Goal: Transaction & Acquisition: Book appointment/travel/reservation

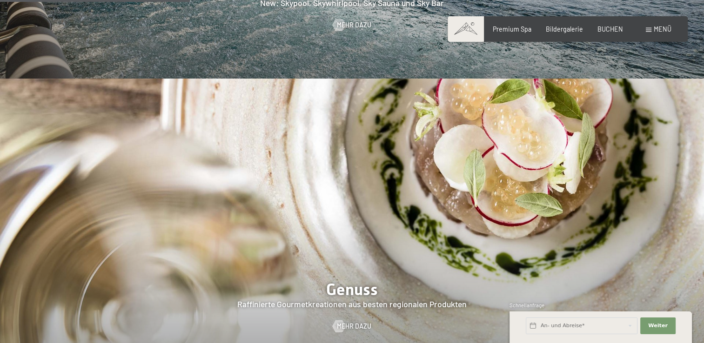
scroll to position [1302, 0]
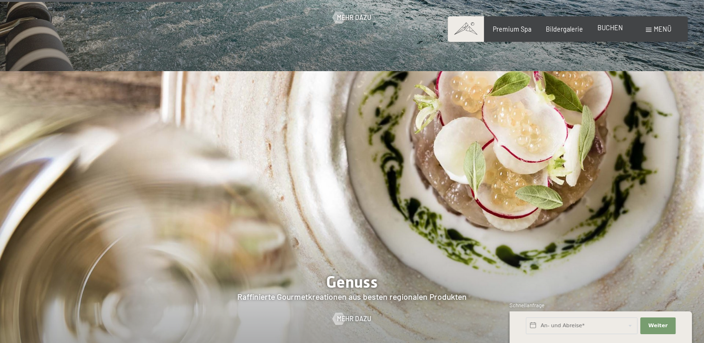
click at [618, 25] on span "BUCHEN" at bounding box center [610, 28] width 26 height 8
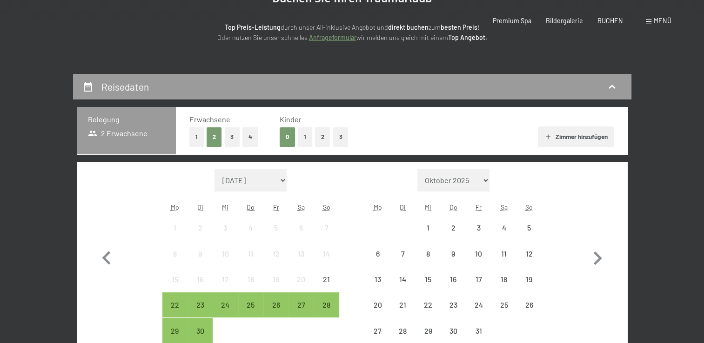
scroll to position [233, 0]
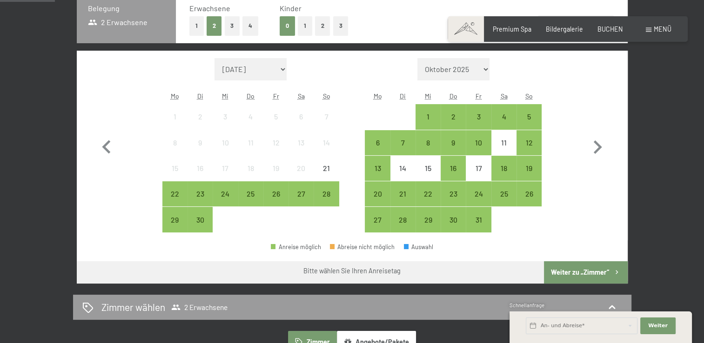
click at [324, 26] on button "2" at bounding box center [322, 25] width 15 height 19
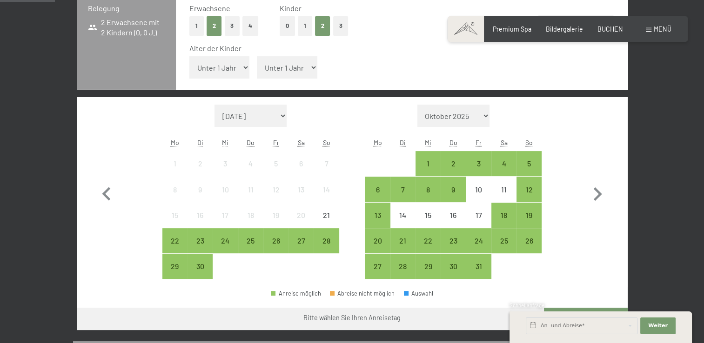
click at [231, 68] on select "Unter 1 Jahr 1 Jahr 2 Jahre 3 Jahre 4 Jahre 5 Jahre 6 Jahre 7 Jahre 8 Jahre 9 J…" at bounding box center [219, 67] width 60 height 22
select select "14"
click at [189, 56] on select "Unter 1 Jahr 1 Jahr 2 Jahre 3 Jahre 4 Jahre 5 Jahre 6 Jahre 7 Jahre 8 Jahre 9 J…" at bounding box center [219, 67] width 60 height 22
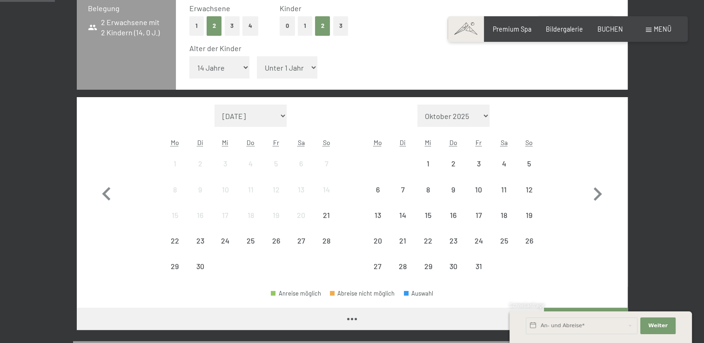
click at [300, 63] on select "Unter 1 Jahr 1 Jahr 2 Jahre 3 Jahre 4 Jahre 5 Jahre 6 Jahre 7 Jahre 8 Jahre 9 J…" at bounding box center [287, 67] width 60 height 22
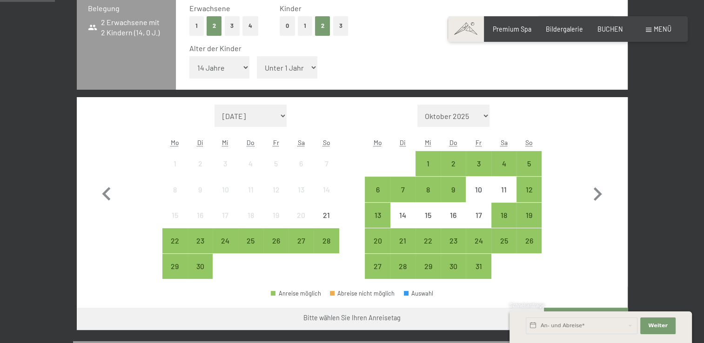
select select "16"
click at [257, 56] on select "Unter 1 Jahr 1 Jahr 2 Jahre 3 Jahre 4 Jahre 5 Jahre 6 Jahre 7 Jahre 8 Jahre 9 J…" at bounding box center [287, 67] width 60 height 22
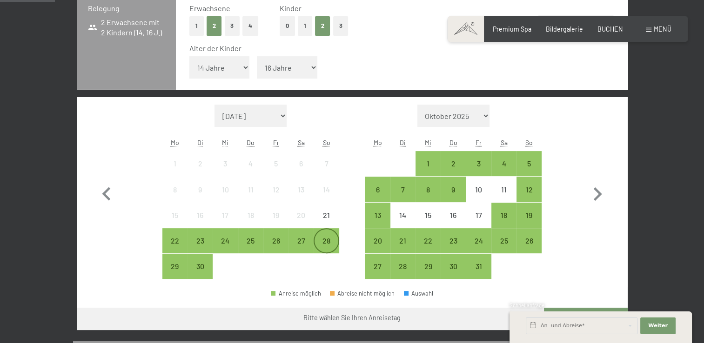
click at [332, 243] on div "28" at bounding box center [325, 248] width 23 height 23
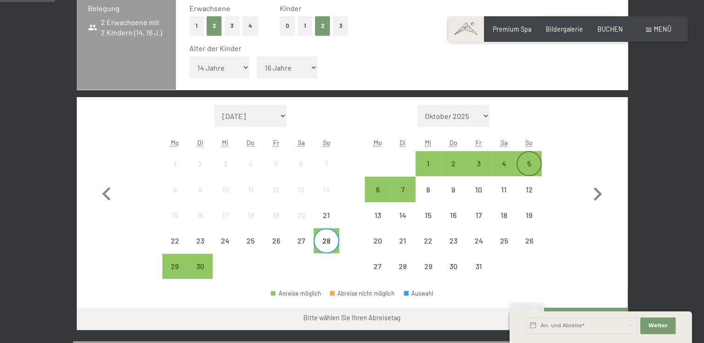
click at [532, 167] on div "5" at bounding box center [528, 171] width 23 height 23
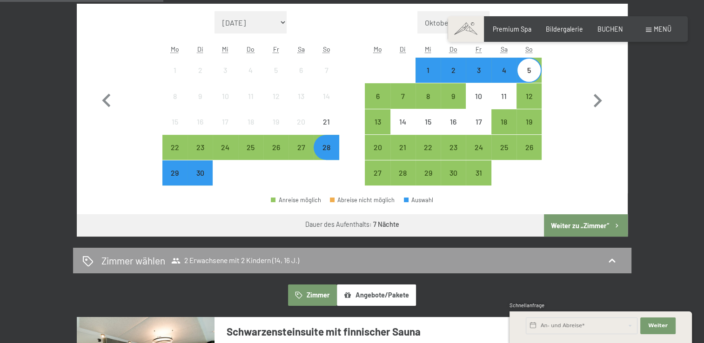
scroll to position [372, 0]
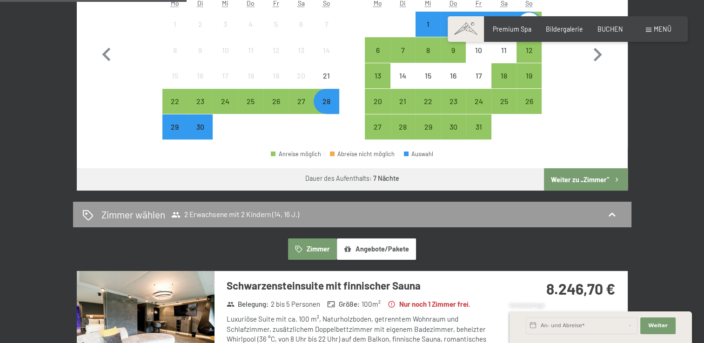
click at [583, 178] on button "Weiter zu „Zimmer“" at bounding box center [585, 179] width 83 height 22
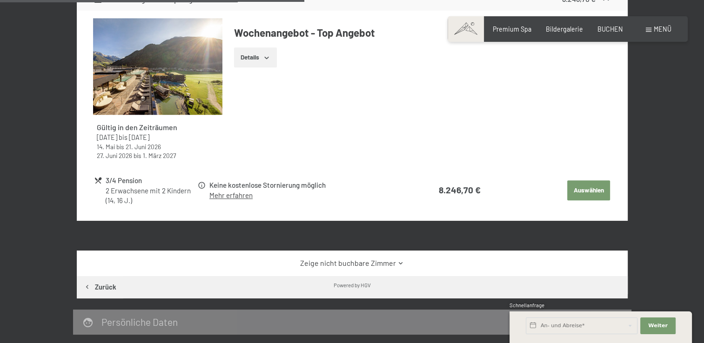
scroll to position [521, 0]
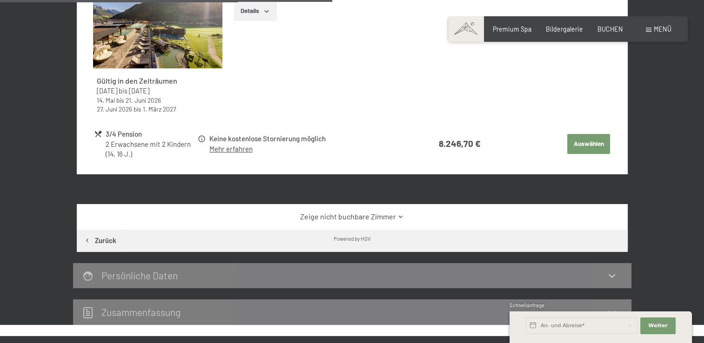
click at [366, 216] on link "Zeige nicht buchbare Zimmer" at bounding box center [352, 217] width 518 height 10
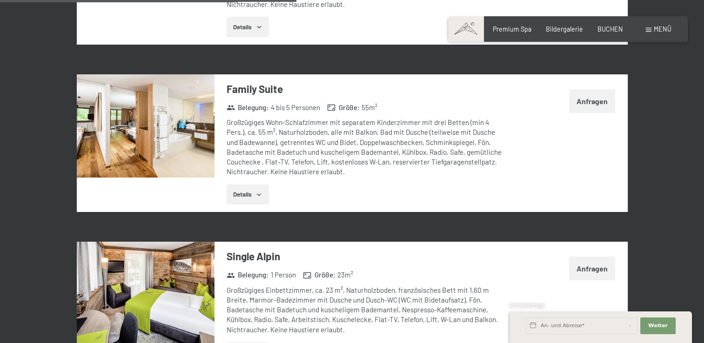
scroll to position [1358, 0]
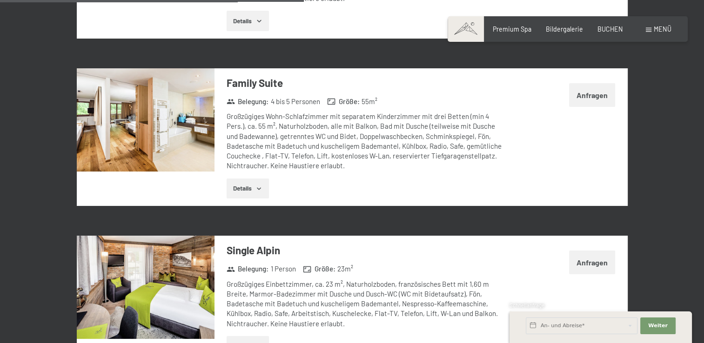
click at [595, 85] on button "Anfragen" at bounding box center [592, 95] width 46 height 24
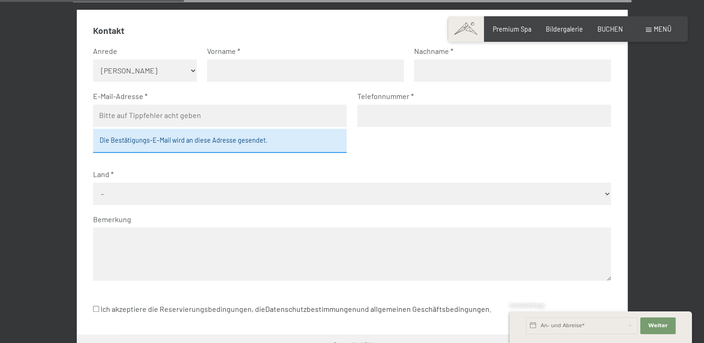
scroll to position [0, 0]
